Goal: Obtain resource: Download file/media

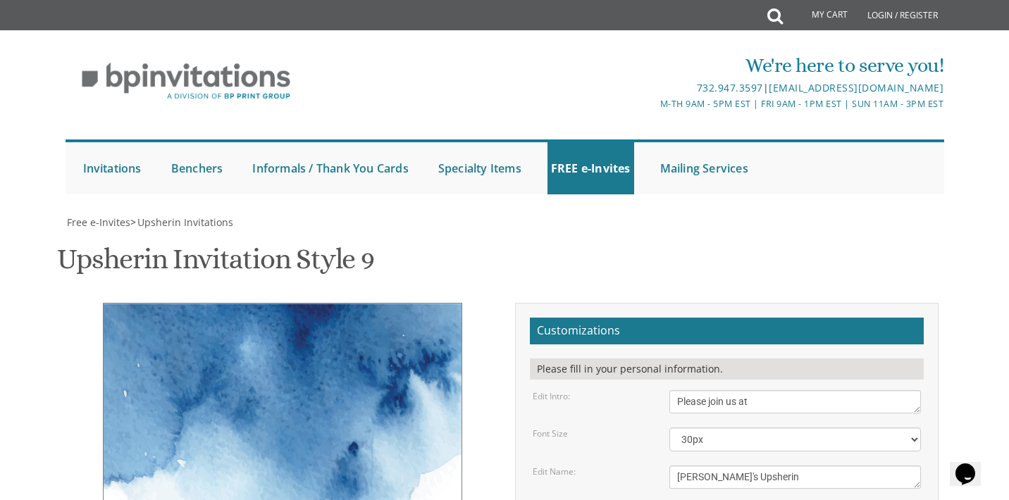
type textarea "[DATE] 2:00 PM • Our Home 14 Dover Shalom • Apt 5A"
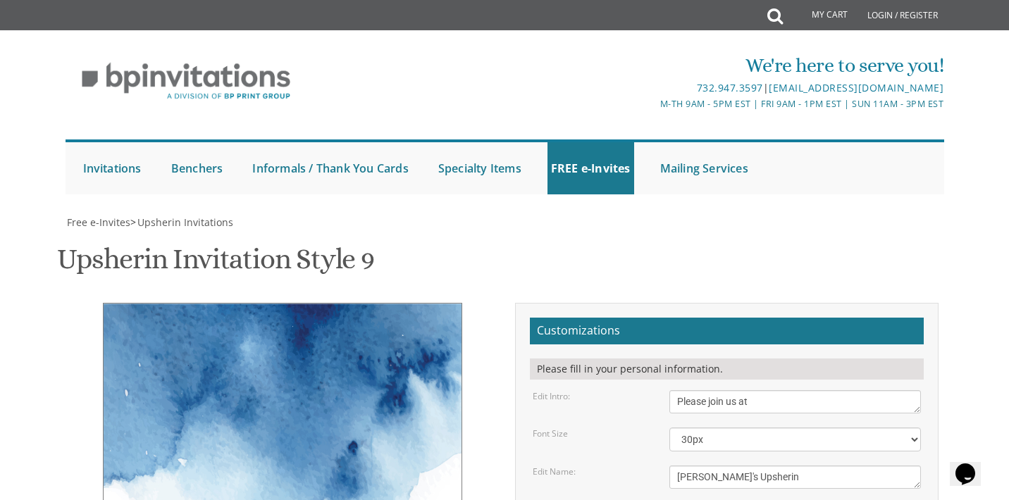
drag, startPoint x: 757, startPoint y: 144, endPoint x: 672, endPoint y: 146, distance: 85.3
click at [672, 390] on textarea "Please join us at" at bounding box center [795, 401] width 252 height 23
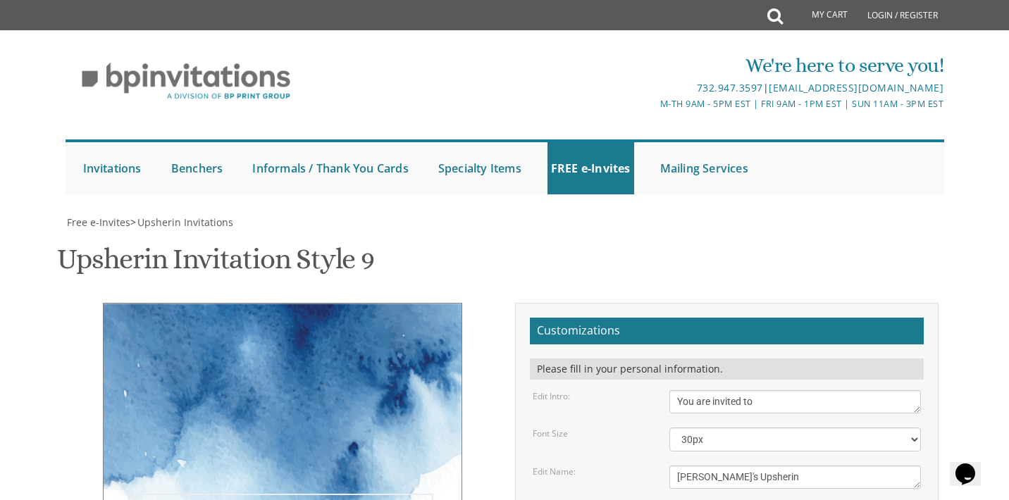
click at [726, 390] on textarea "Please join us at" at bounding box center [795, 401] width 252 height 23
type textarea "Please join us for"
click at [618, 428] on div "Font Size 20px 30px 40px 50px" at bounding box center [727, 440] width 410 height 24
